Goal: Transaction & Acquisition: Purchase product/service

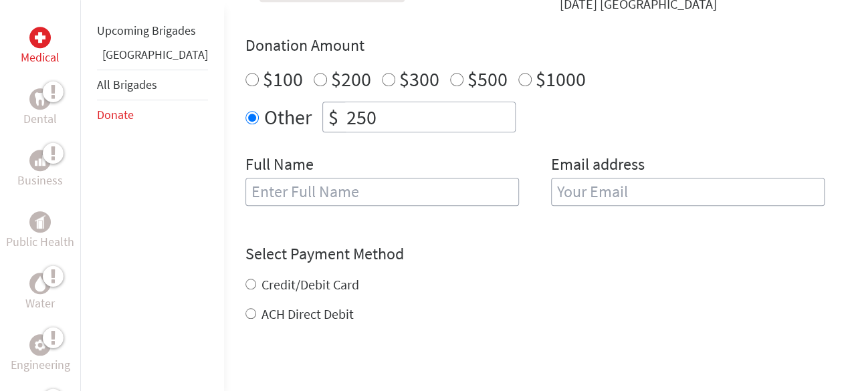
scroll to position [509, 0]
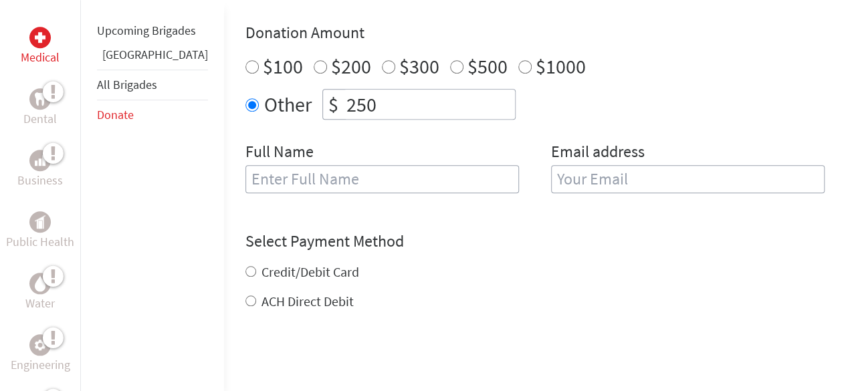
click at [356, 165] on input "text" at bounding box center [382, 179] width 274 height 28
type input "[PERSON_NAME]"
click at [588, 170] on input "email" at bounding box center [688, 179] width 274 height 28
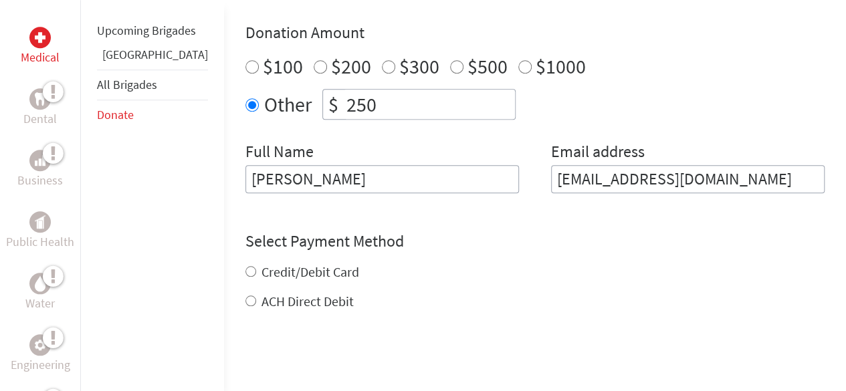
type input "[EMAIL_ADDRESS][DOMAIN_NAME]"
click at [261, 263] on div "Credit/Debit Card ACH Direct Debit" at bounding box center [534, 287] width 579 height 48
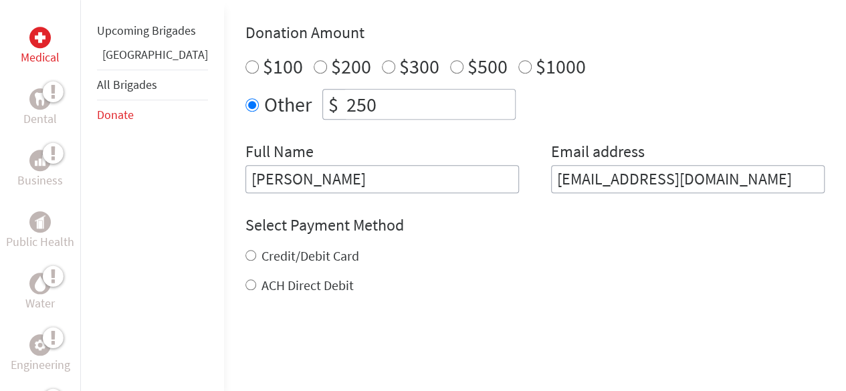
click at [245, 247] on div "Credit/Debit Card" at bounding box center [534, 256] width 579 height 19
click at [245, 250] on input "Credit/Debit Card" at bounding box center [250, 255] width 11 height 11
radio input "true"
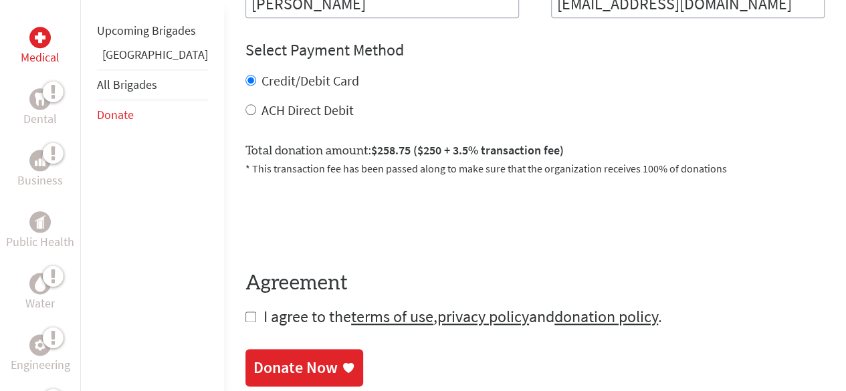
scroll to position [686, 0]
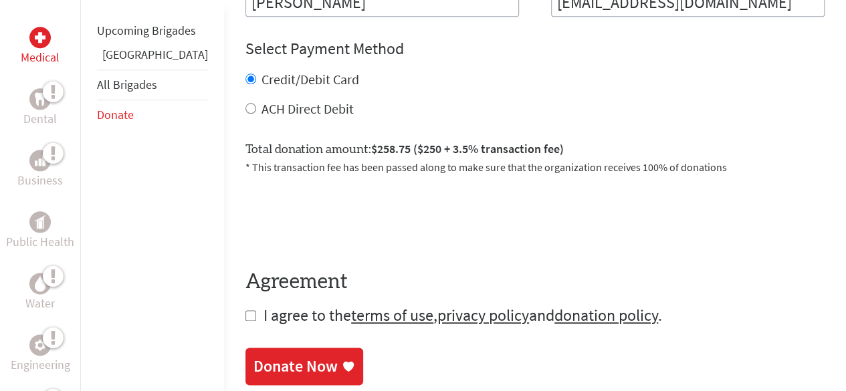
click at [245, 310] on input "checkbox" at bounding box center [250, 315] width 11 height 11
checkbox input "true"
click at [255, 357] on div "Donate Now" at bounding box center [295, 367] width 84 height 21
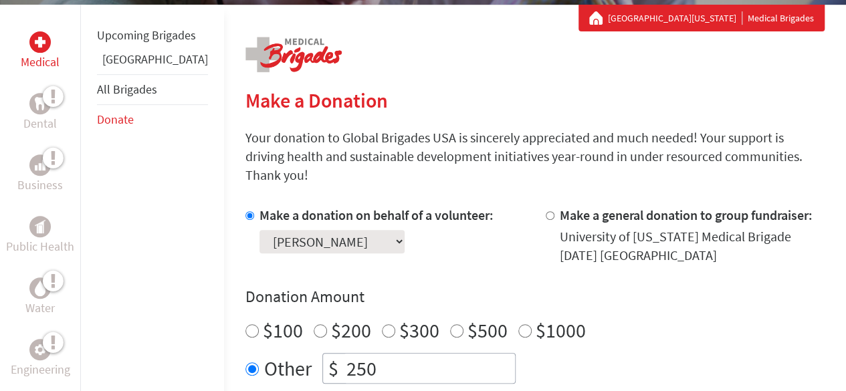
scroll to position [412, 0]
